Goal: Task Accomplishment & Management: Use online tool/utility

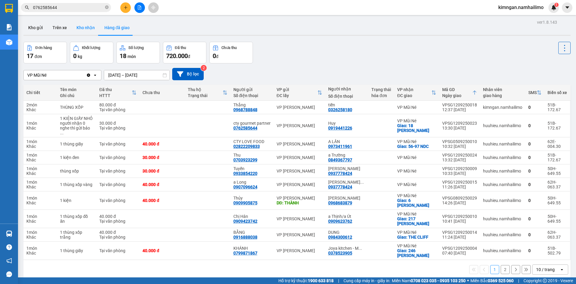
click at [79, 28] on button "Kho nhận" at bounding box center [86, 27] width 28 height 14
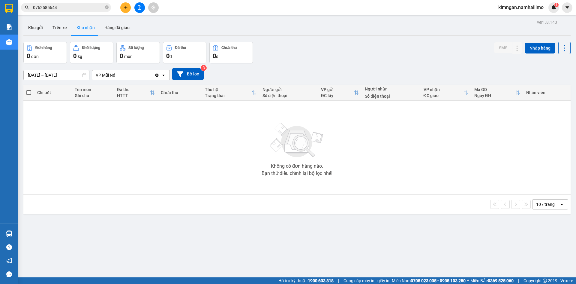
click at [113, 71] on div "VP Mũi Né" at bounding box center [123, 75] width 62 height 10
click at [113, 86] on span "VP Mũi Né" at bounding box center [108, 88] width 22 height 6
click at [61, 27] on button "Trên xe" at bounding box center [60, 27] width 24 height 14
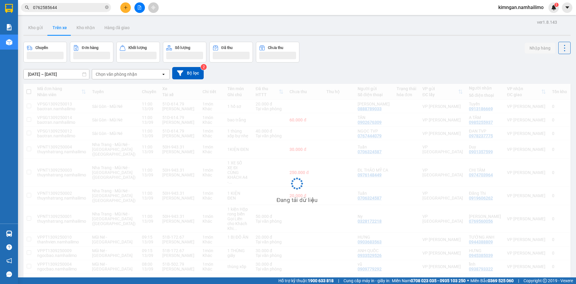
click at [136, 71] on div "Chọn văn phòng nhận" at bounding box center [116, 74] width 41 height 6
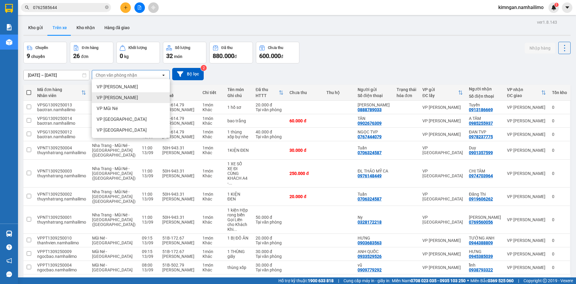
click at [119, 108] on div "VP Mũi Né" at bounding box center [131, 108] width 78 height 11
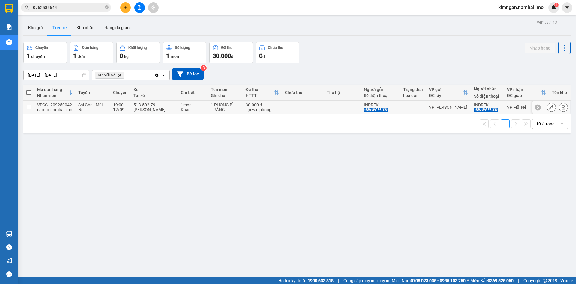
click at [70, 112] on div "camtu.namhailimo" at bounding box center [54, 109] width 35 height 5
checkbox input "true"
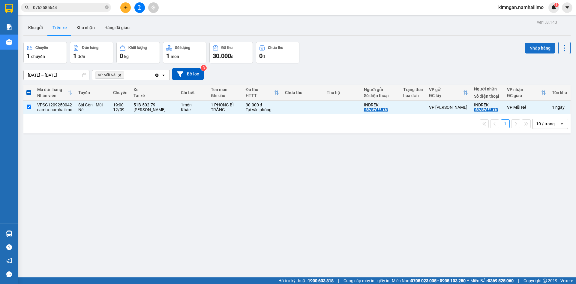
drag, startPoint x: 534, startPoint y: 46, endPoint x: 486, endPoint y: 62, distance: 51.0
click at [534, 46] on button "Nhập hàng" at bounding box center [540, 48] width 31 height 11
click at [77, 29] on button "Kho nhận" at bounding box center [86, 27] width 28 height 14
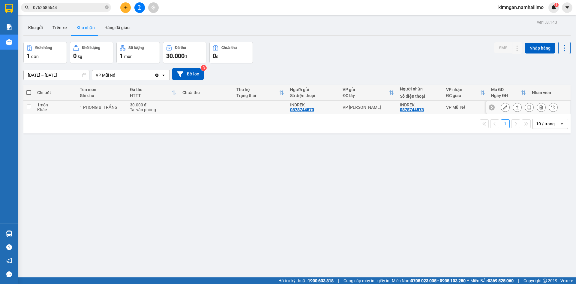
click at [501, 104] on div at bounding box center [505, 107] width 9 height 9
click at [503, 107] on icon at bounding box center [505, 107] width 4 height 4
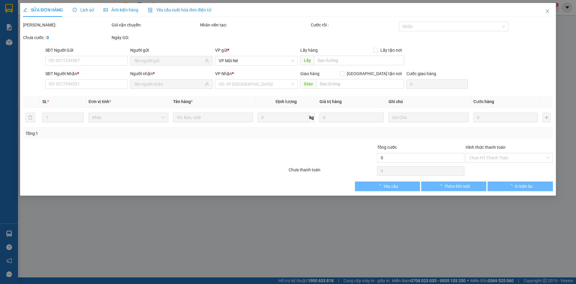
type input "0878744573"
type input "INDREK"
type input "0878744573"
type input "INDREK"
type input "30.000"
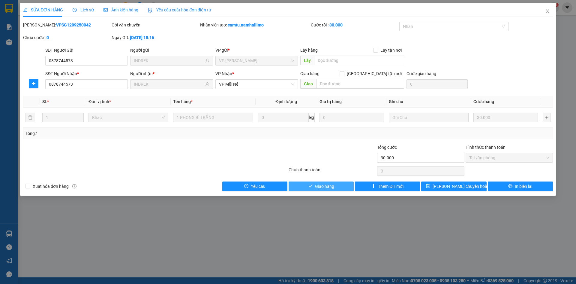
click at [335, 185] on button "Giao hàng" at bounding box center [321, 186] width 65 height 10
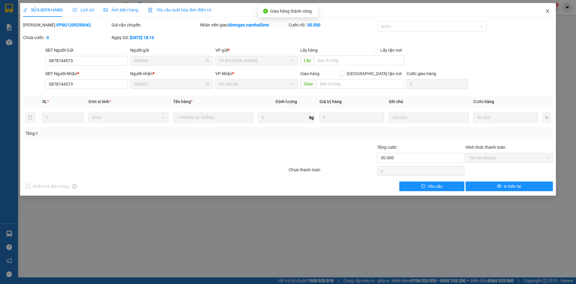
click at [551, 14] on span "Close" at bounding box center [547, 11] width 17 height 17
